Goal: Task Accomplishment & Management: Manage account settings

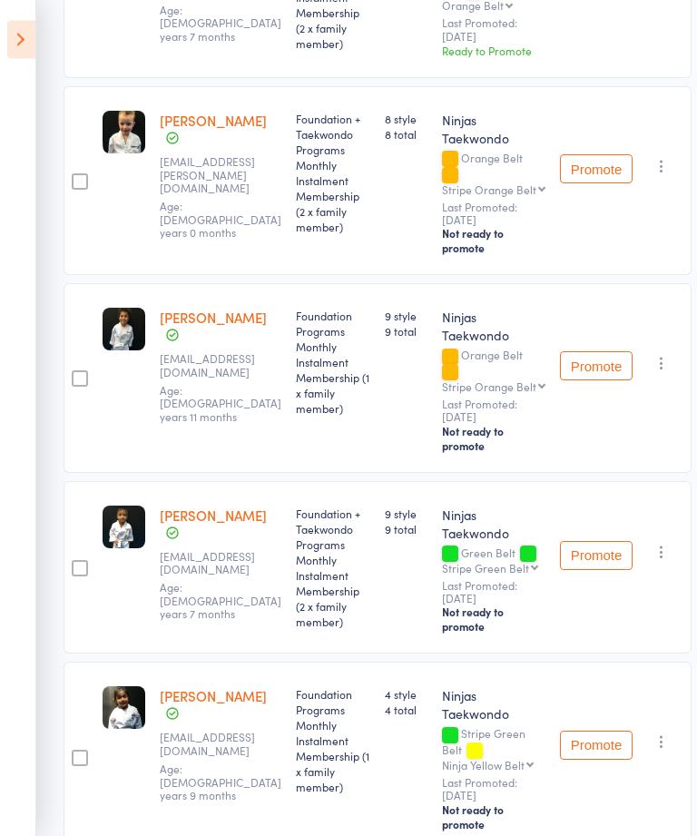
scroll to position [1464, 0]
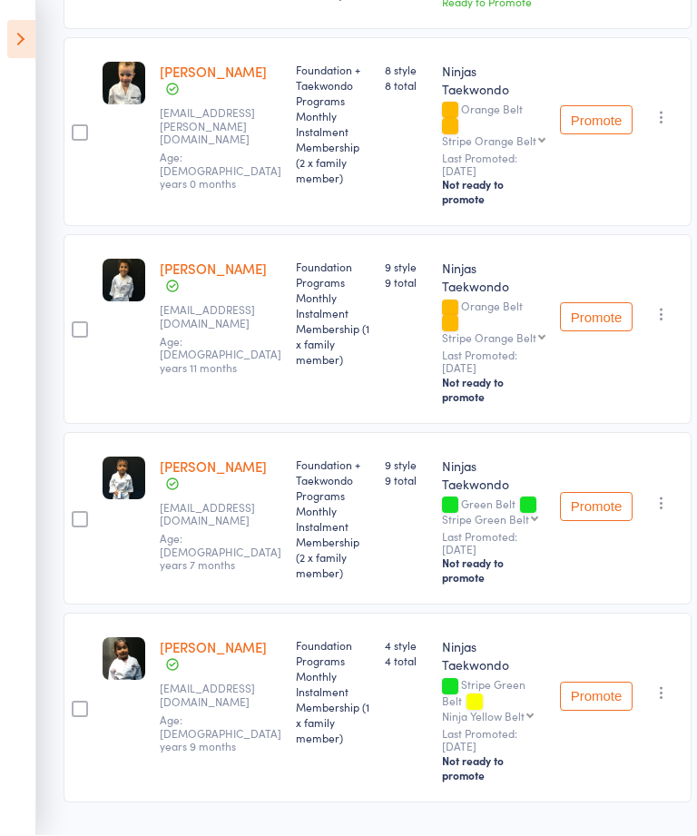
click at [32, 42] on icon at bounding box center [21, 40] width 28 height 38
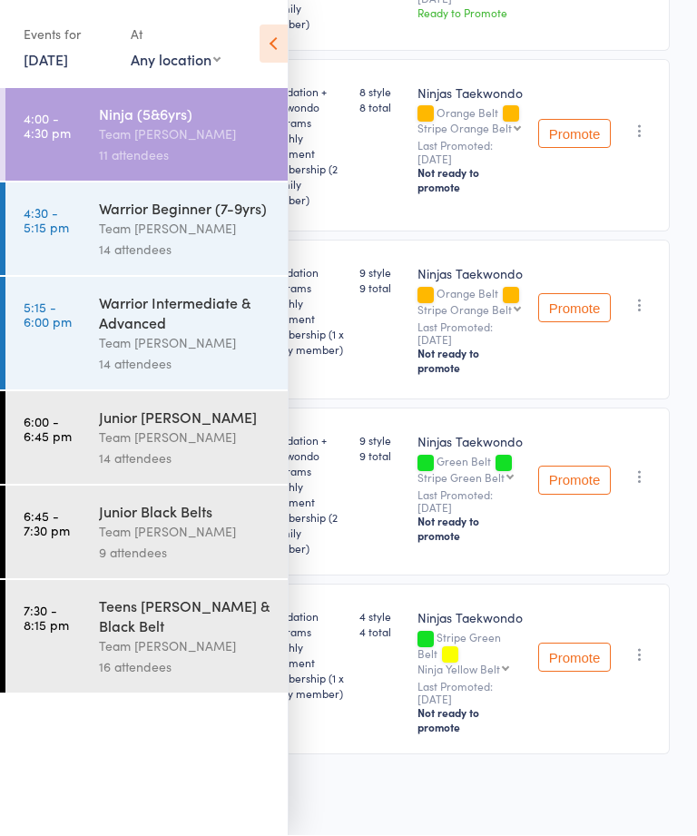
scroll to position [1463, 0]
click at [196, 444] on div "Team [PERSON_NAME]" at bounding box center [185, 437] width 173 height 21
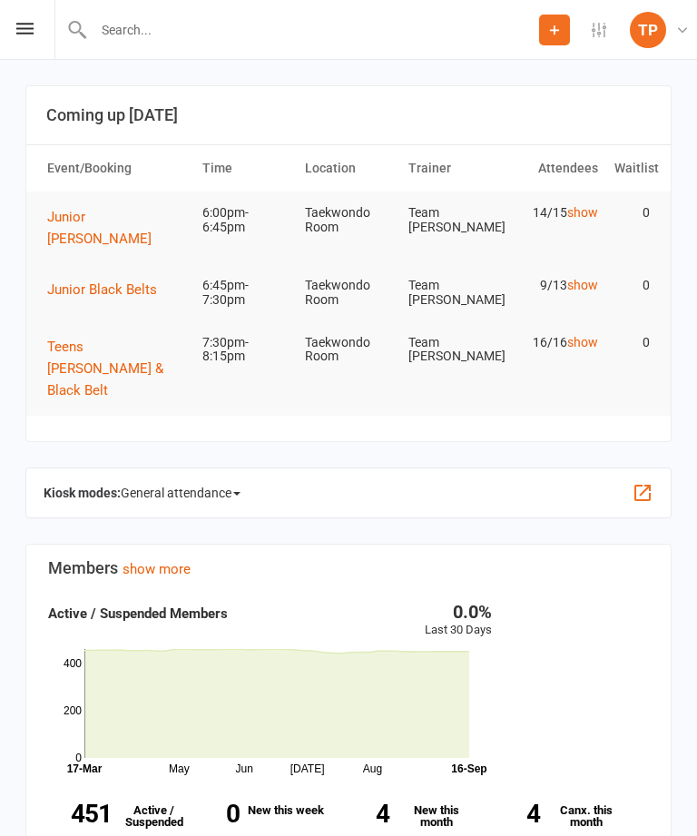
click at [240, 478] on span "General attendance" at bounding box center [181, 492] width 120 height 29
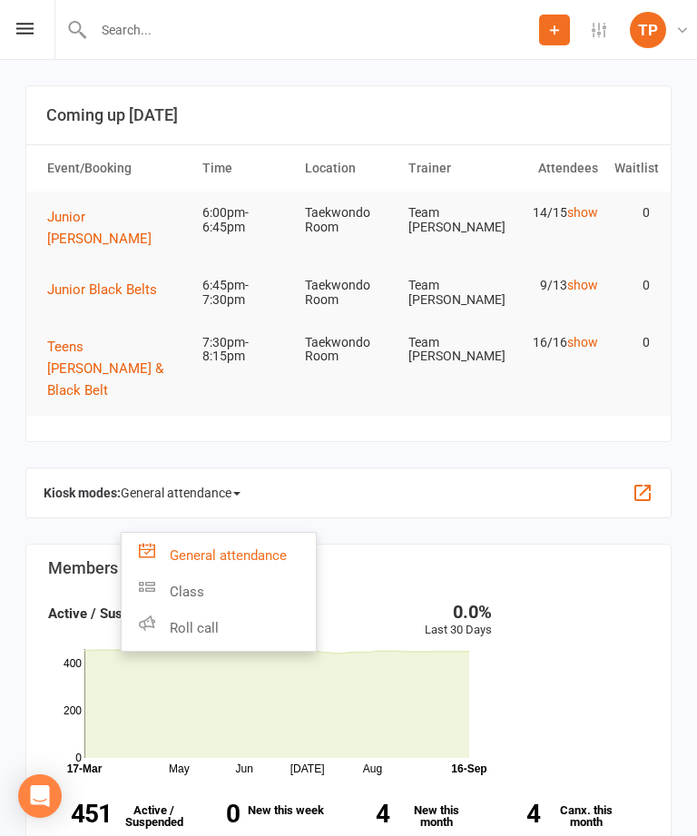
click at [236, 610] on link "Roll call" at bounding box center [219, 628] width 194 height 36
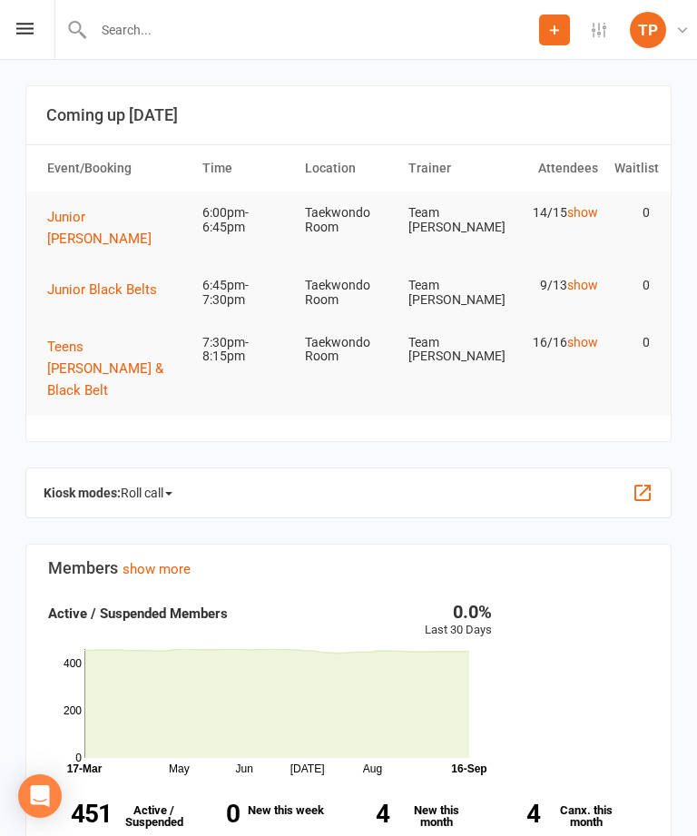
click at [645, 482] on button "button" at bounding box center [643, 493] width 22 height 22
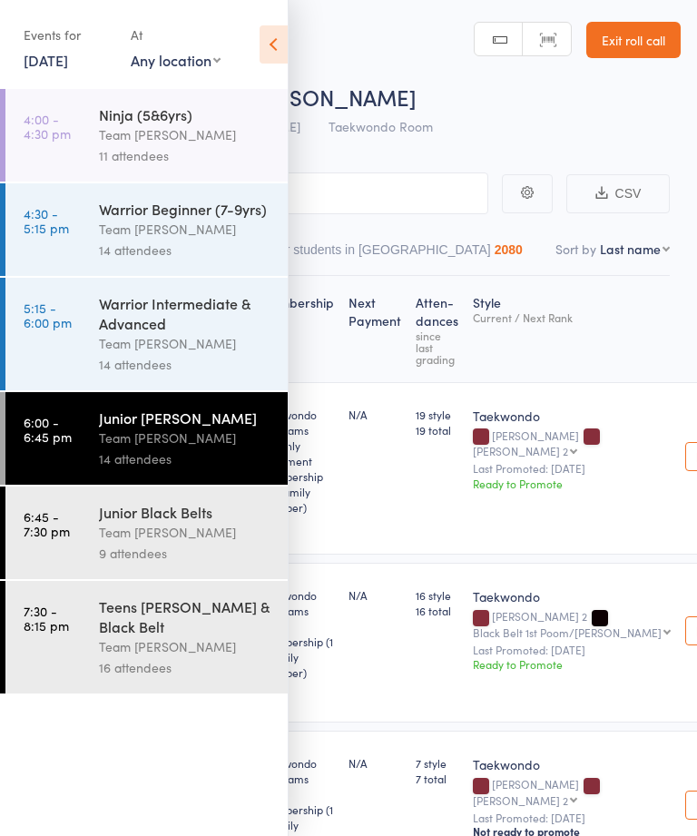
click at [275, 48] on icon at bounding box center [274, 44] width 28 height 38
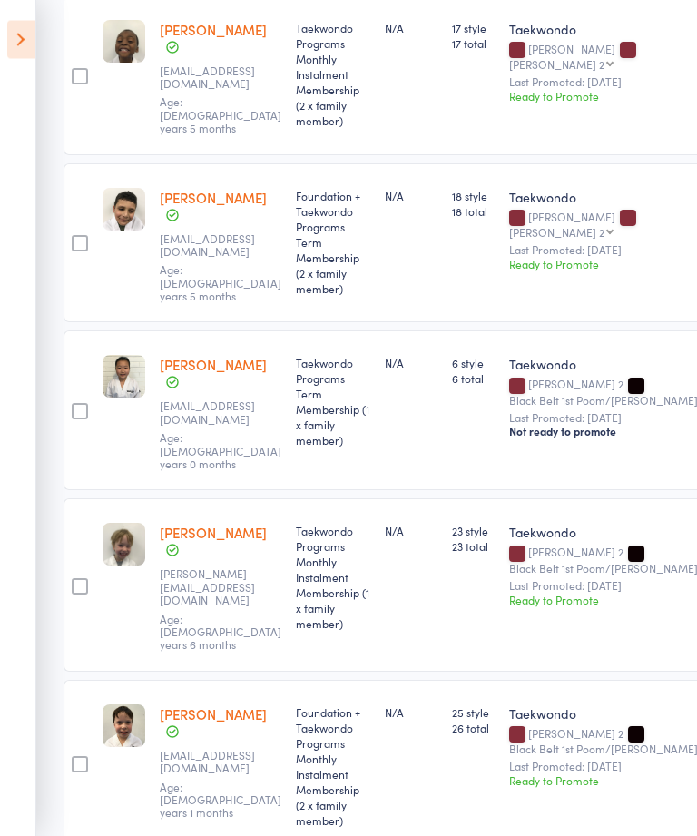
scroll to position [1367, 0]
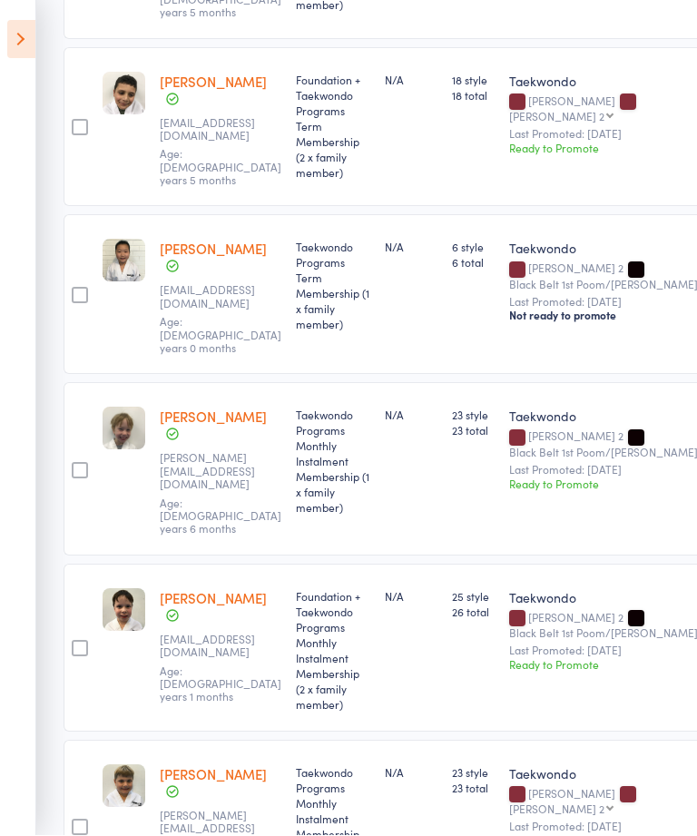
click at [22, 32] on icon at bounding box center [21, 40] width 28 height 38
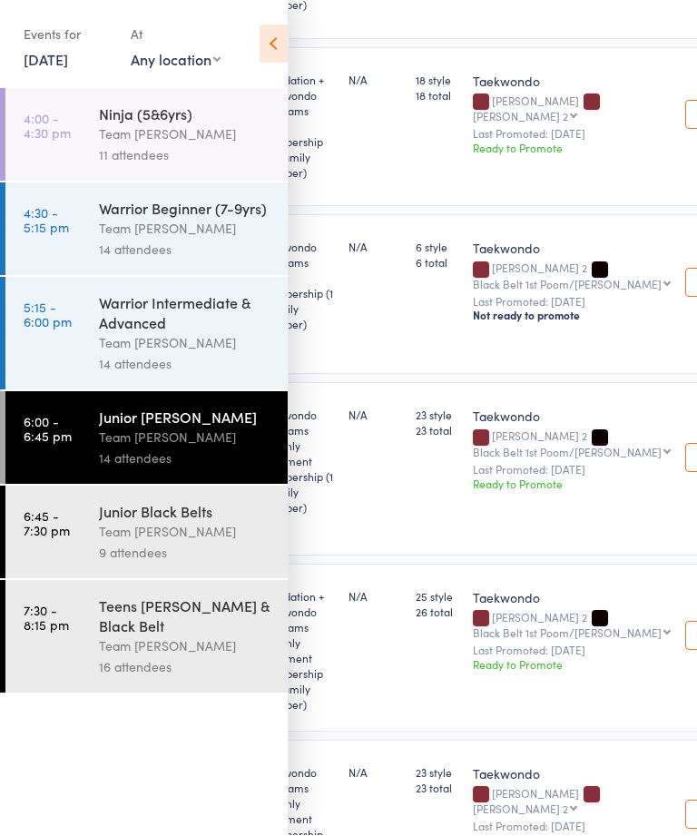
click at [228, 522] on div "Junior Black Belts" at bounding box center [185, 512] width 173 height 20
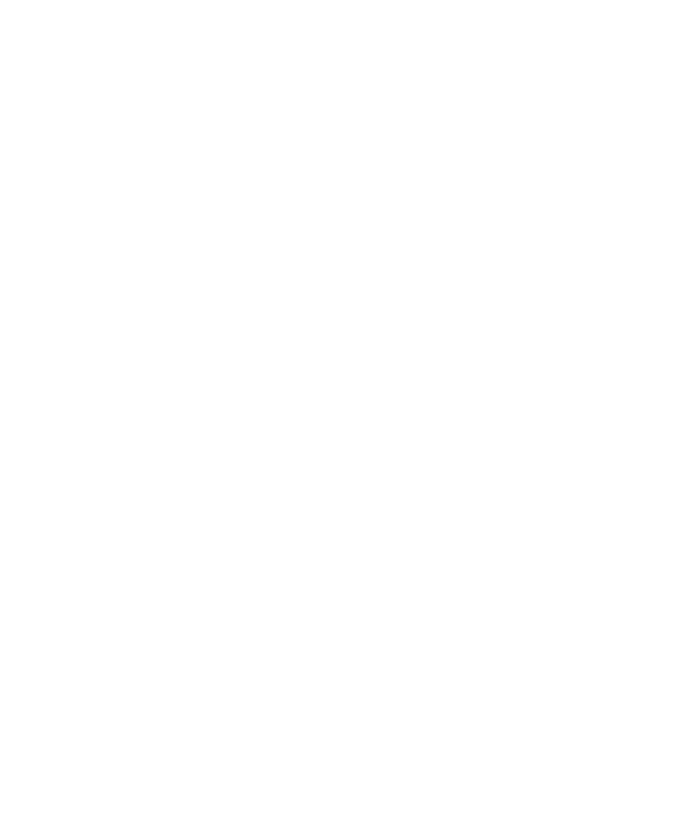
scroll to position [869, 0]
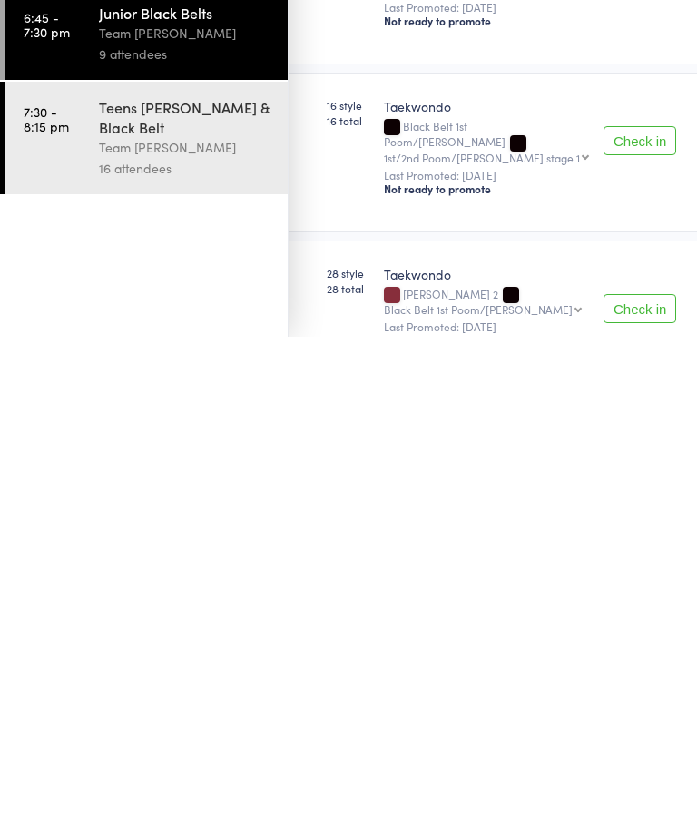
click at [281, 486] on div "Junior Black Belts Team Carlo Preston 9 attendees" at bounding box center [193, 532] width 189 height 93
click at [268, 543] on div "9 attendees" at bounding box center [185, 553] width 173 height 21
click at [270, 522] on div "Team [PERSON_NAME]" at bounding box center [185, 532] width 173 height 21
click at [282, 486] on div "Junior Black Belts Team Carlo Preston 9 attendees" at bounding box center [193, 532] width 189 height 93
click at [279, 486] on div "Junior Black Belts Team Carlo Preston 9 attendees" at bounding box center [193, 532] width 189 height 93
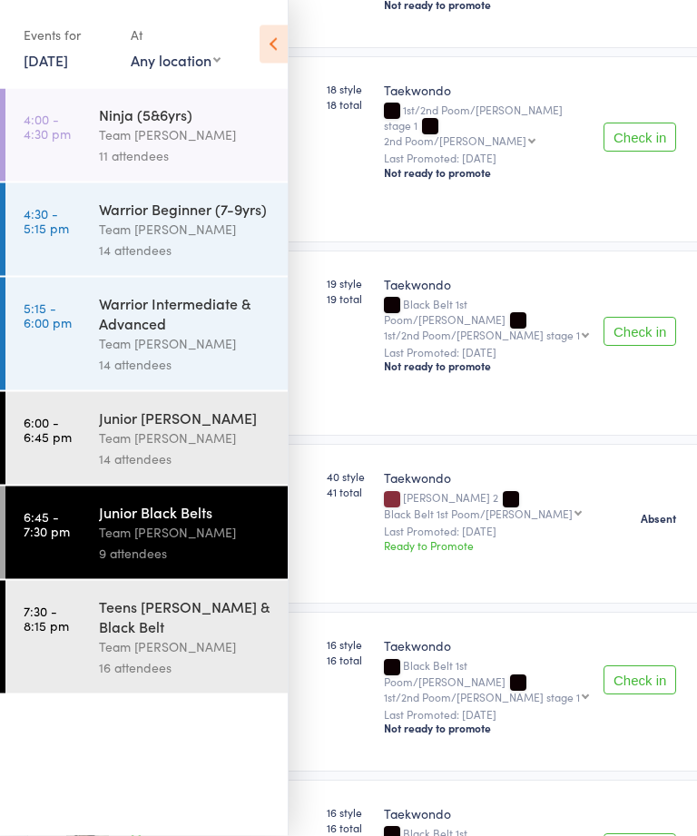
scroll to position [642, 0]
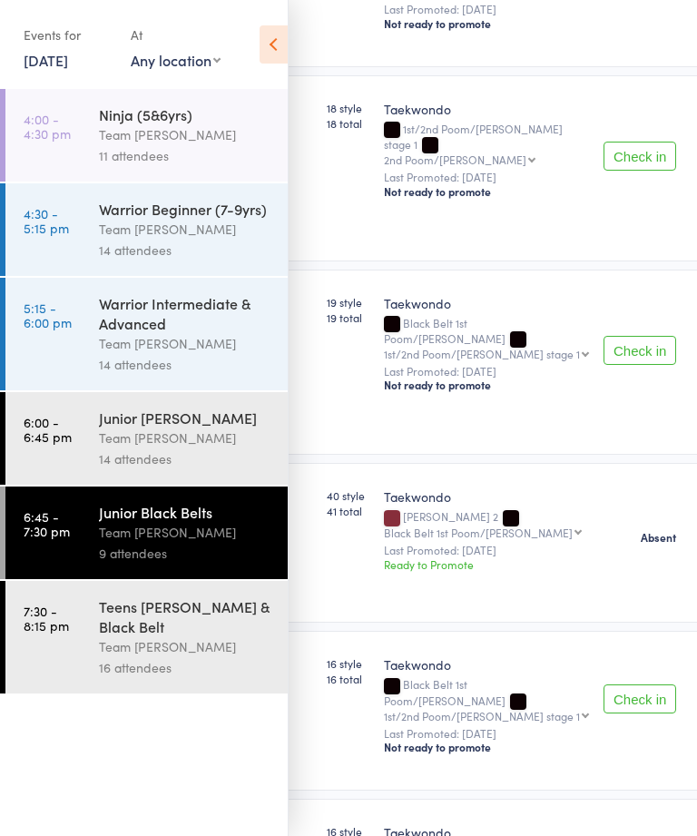
click at [282, 49] on icon at bounding box center [274, 44] width 28 height 38
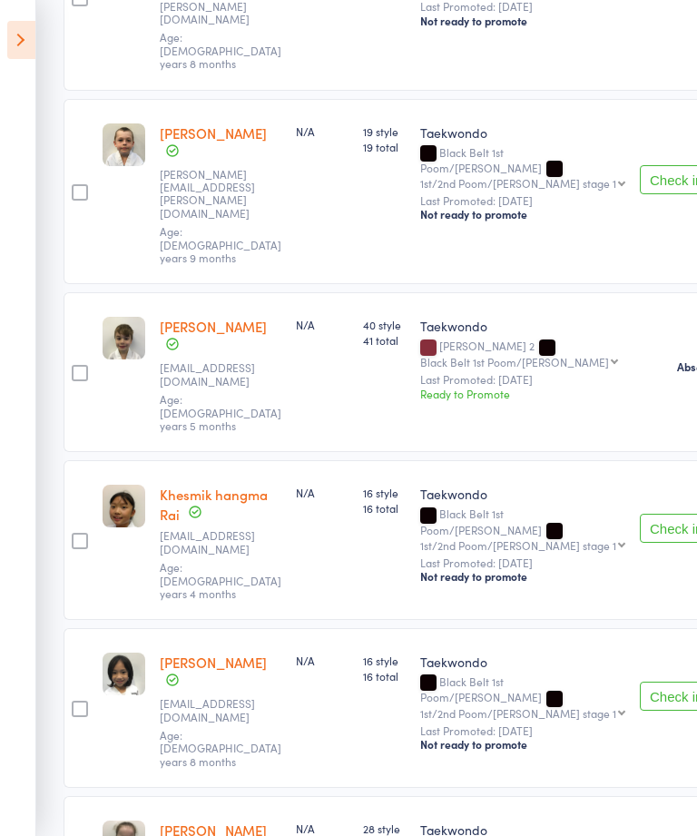
scroll to position [811, 0]
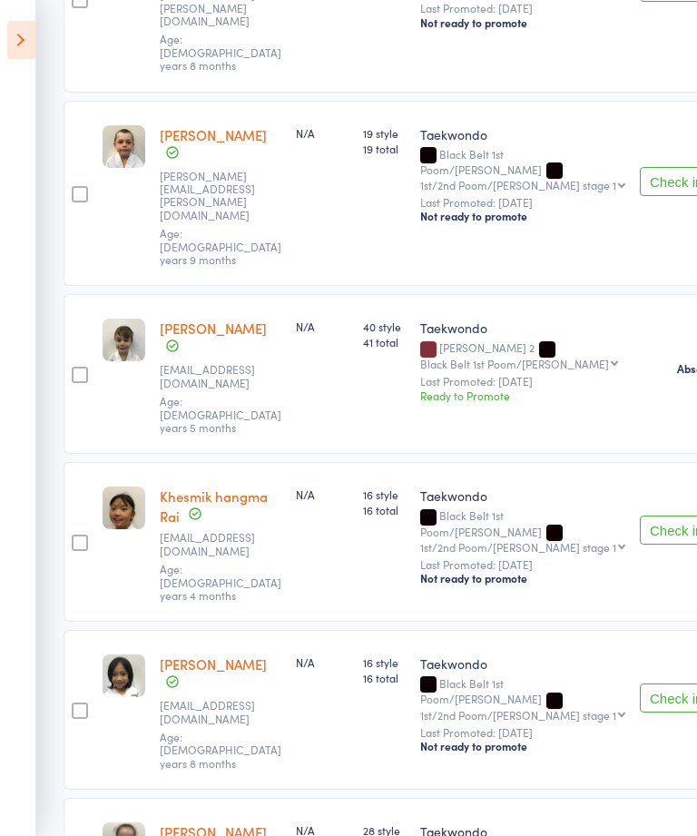
click at [24, 43] on icon at bounding box center [21, 40] width 28 height 38
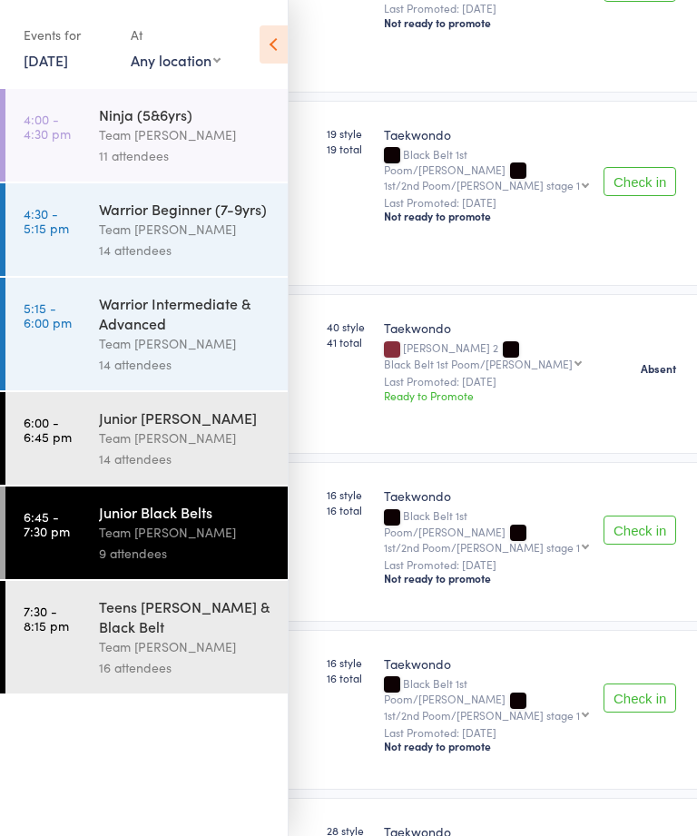
click at [229, 636] on div "Teens [PERSON_NAME] & Black Belt" at bounding box center [185, 616] width 173 height 40
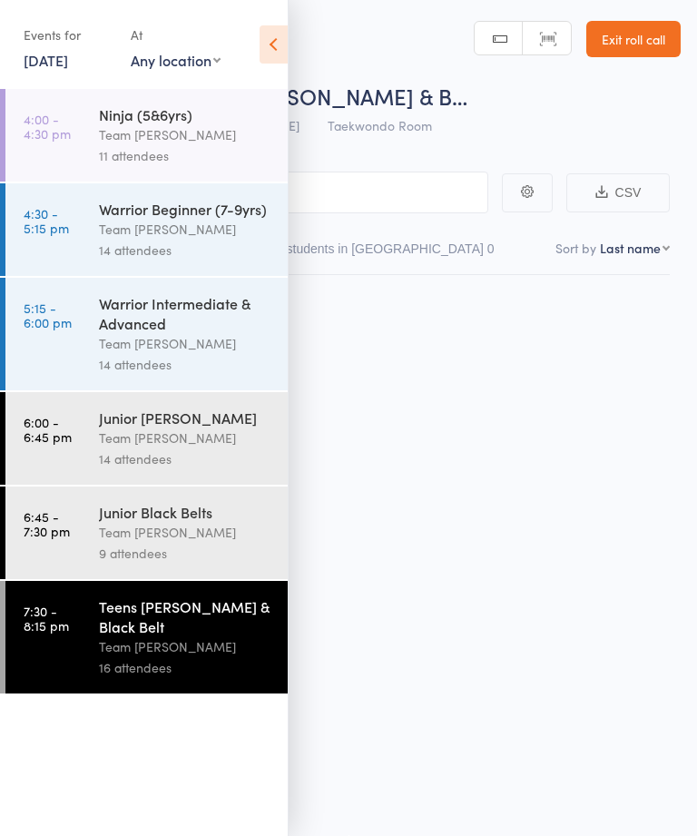
scroll to position [1, 0]
click at [276, 41] on icon at bounding box center [274, 44] width 28 height 38
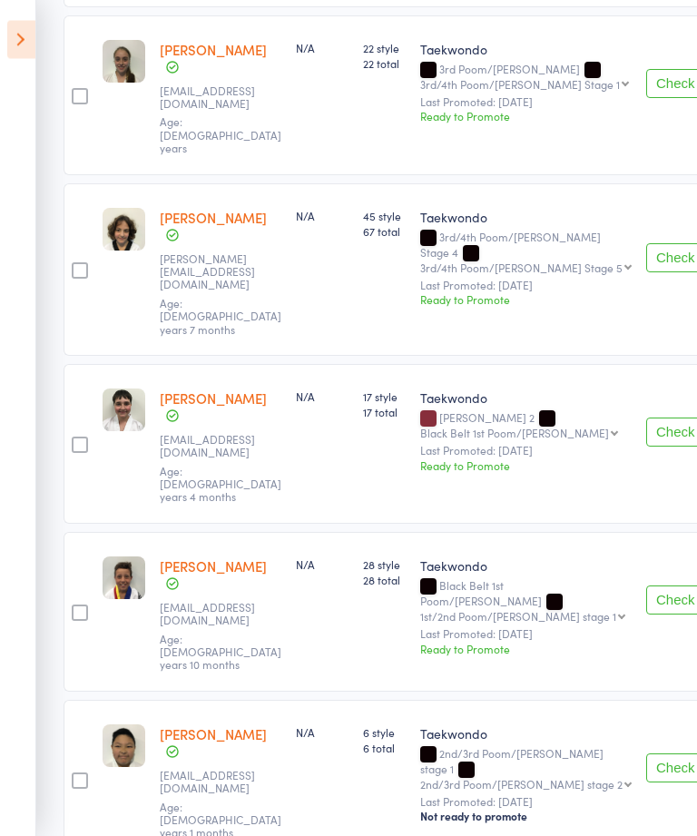
scroll to position [1877, 0]
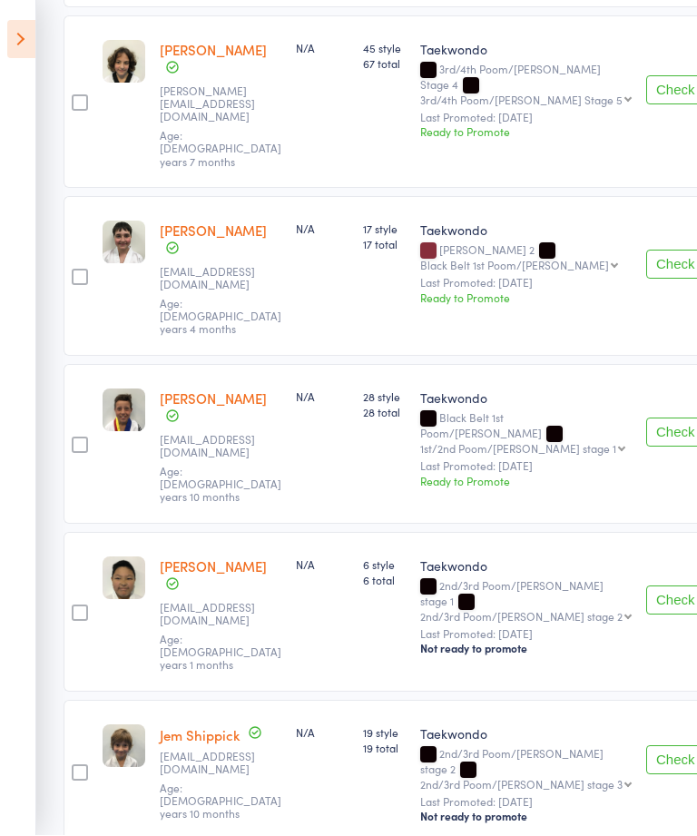
click at [33, 55] on icon at bounding box center [21, 40] width 28 height 38
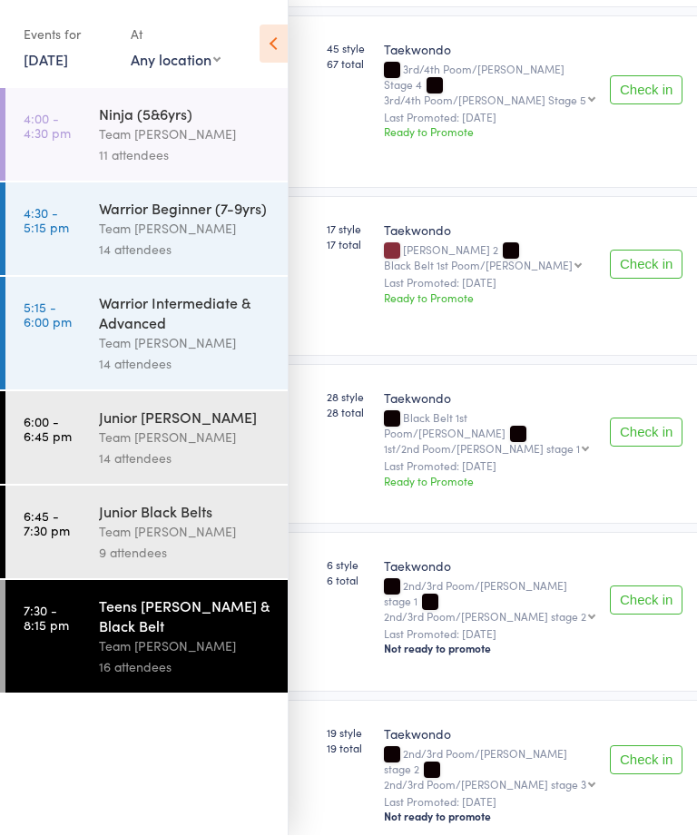
click at [452, 611] on select "2nd/3rd Poom/Dan stage 2 2nd/3rd Poom/Dan stage 3 3rd Poom/Dan 3rd/4th Poom/Dan…" at bounding box center [489, 617] width 211 height 12
click at [270, 44] on icon at bounding box center [274, 44] width 28 height 38
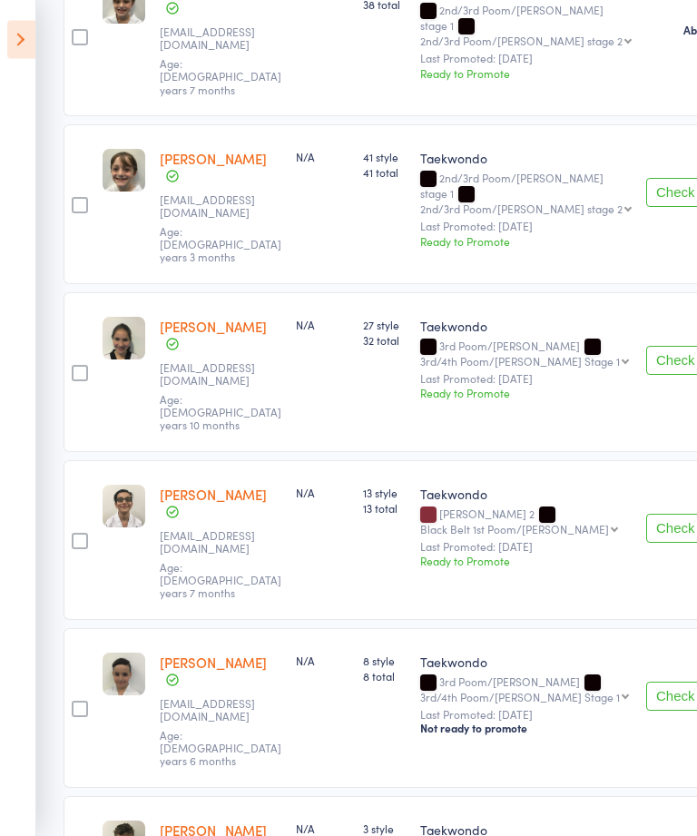
scroll to position [587, 0]
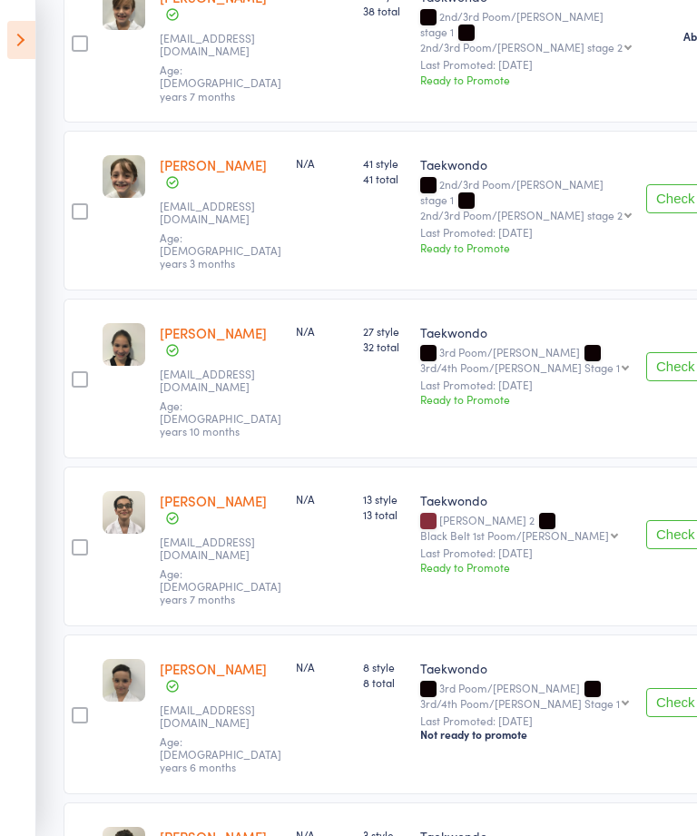
click at [24, 44] on icon at bounding box center [21, 40] width 28 height 38
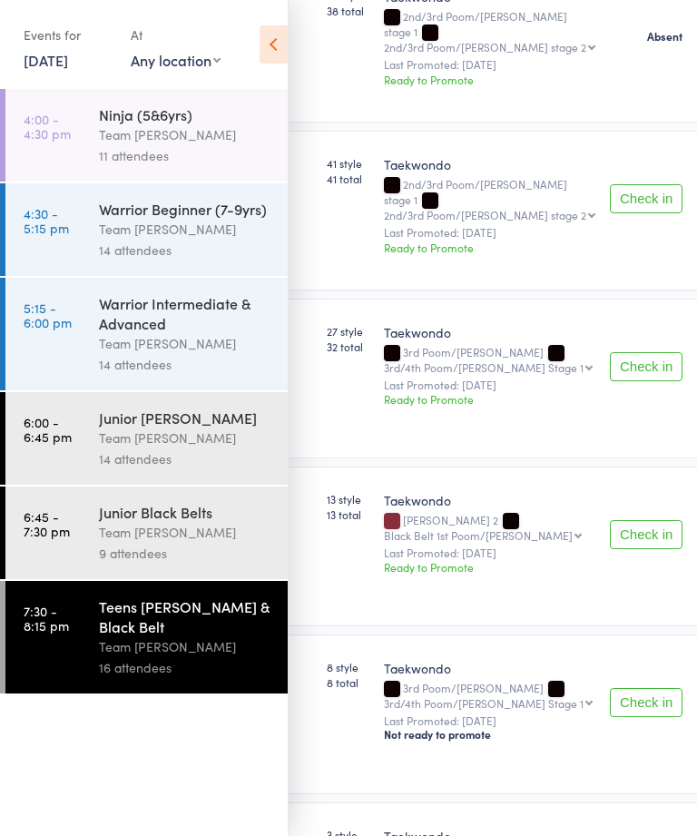
click at [191, 448] on div "Team [PERSON_NAME]" at bounding box center [185, 437] width 173 height 21
